Goal: Task Accomplishment & Management: Manage account settings

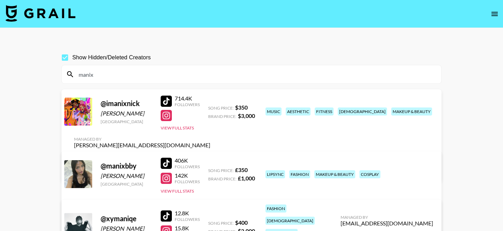
scroll to position [60, 0]
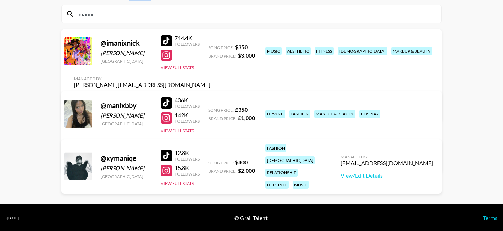
click at [155, 20] on div "manix" at bounding box center [251, 14] width 379 height 18
click at [153, 14] on input "manix" at bounding box center [255, 13] width 362 height 11
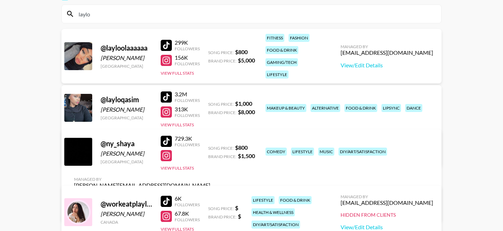
type input "laylo"
click at [169, 97] on div at bounding box center [166, 96] width 11 height 11
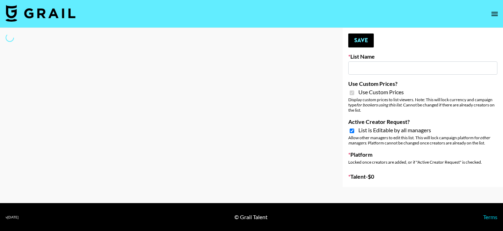
type input "Luckin - TT"
checkbox input "true"
select select "Brand"
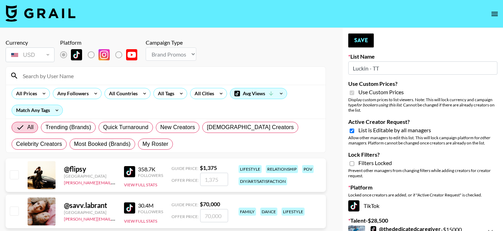
click at [167, 79] on input at bounding box center [170, 75] width 303 height 11
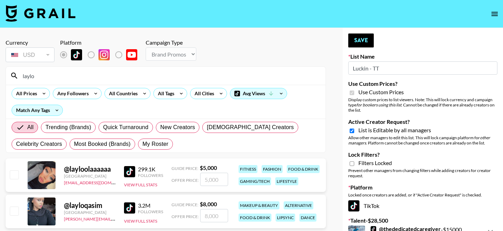
scroll to position [39, 0]
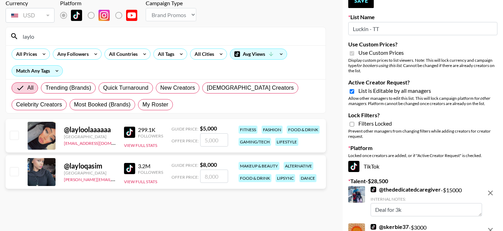
type input "laylo"
click at [208, 175] on input "number" at bounding box center [214, 176] width 28 height 13
checkbox input "true"
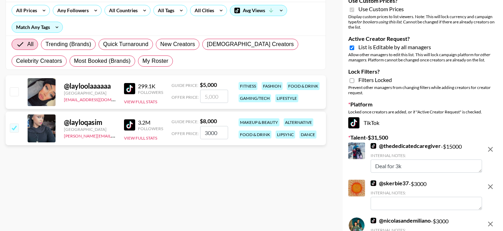
scroll to position [83, 0]
type input "3000"
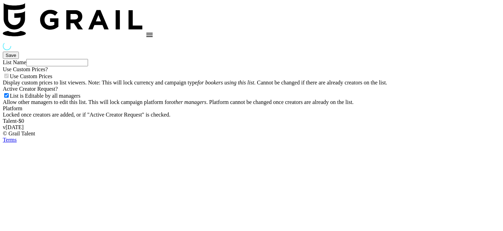
type input "dde"
checkbox input "true"
select select "Brand"
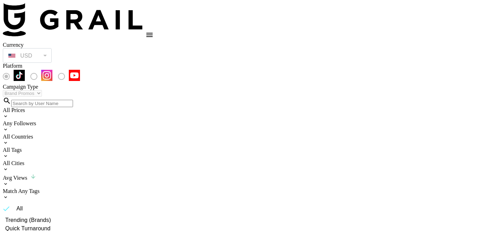
click at [73, 100] on input at bounding box center [42, 103] width 62 height 7
type input "sega"
checkbox input "true"
type input "2000"
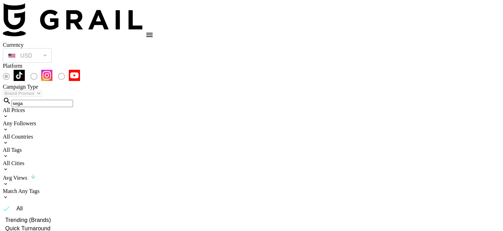
click at [73, 100] on input "sega" at bounding box center [42, 103] width 62 height 7
type input "laylo"
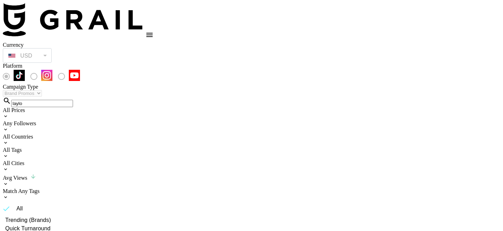
scroll to position [35, 0]
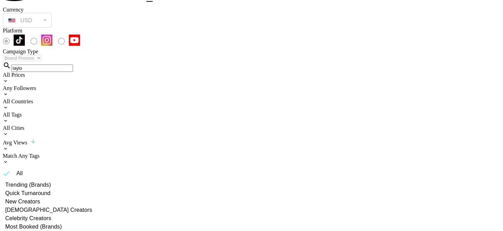
checkbox input "true"
type input "5000"
checkbox input "false"
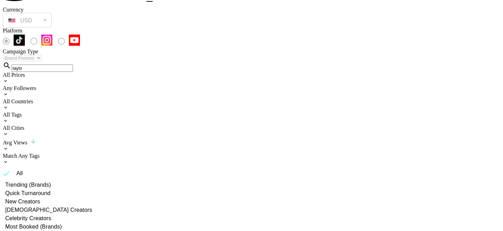
checkbox input "true"
type input "8000"
click at [177, 61] on div "laylo" at bounding box center [251, 66] width 497 height 10
click at [73, 65] on input "laylo" at bounding box center [42, 68] width 62 height 7
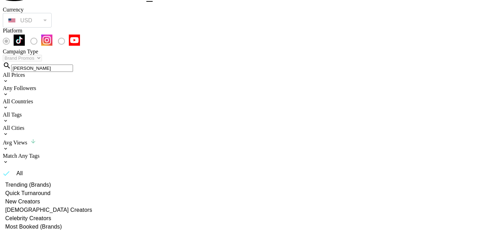
type input "[PERSON_NAME]"
checkbox input "true"
type input "2000"
click at [73, 65] on input "[PERSON_NAME]" at bounding box center [42, 68] width 62 height 7
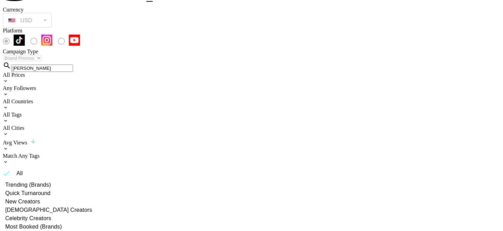
click at [73, 65] on input "[PERSON_NAME]" at bounding box center [42, 68] width 62 height 7
type input "abbyro"
checkbox input "true"
type input "2500"
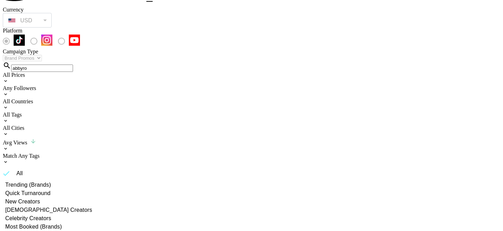
click at [73, 65] on input "abbyro" at bounding box center [42, 68] width 62 height 7
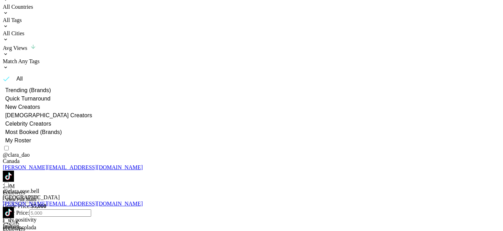
scroll to position [137, 0]
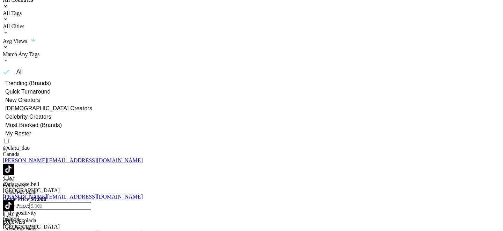
type input "[PERSON_NAME]"
checkbox input "true"
type input "4000"
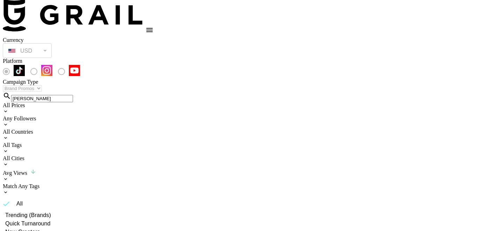
scroll to position [0, 0]
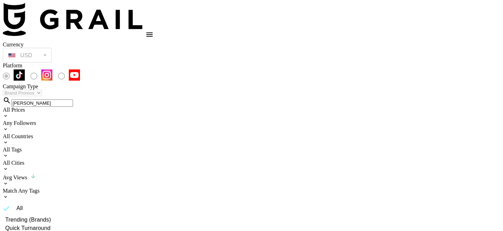
click at [73, 100] on input "[PERSON_NAME]" at bounding box center [42, 103] width 62 height 7
type input "="
type input "["
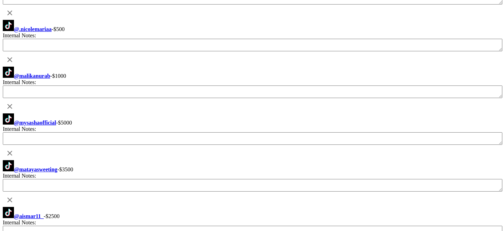
scroll to position [72, 0]
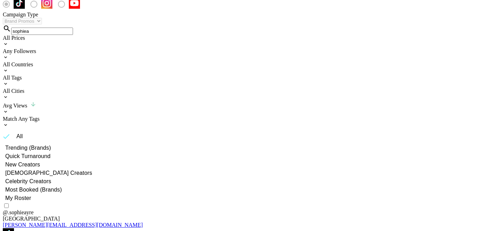
type input "sophiea"
checkbox input "true"
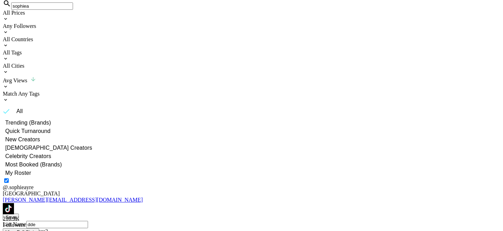
scroll to position [0, 0]
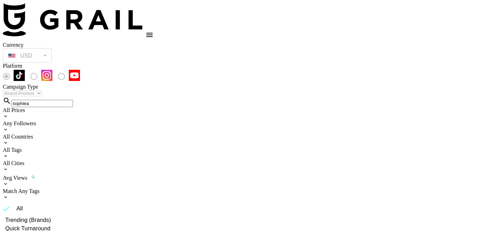
type input "2000"
click at [73, 100] on input "sophiea" at bounding box center [42, 103] width 62 height 7
type input "mayri"
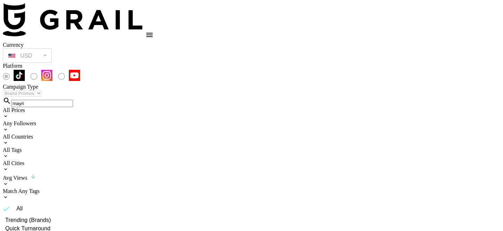
checkbox input "true"
type input "2725"
